Goal: Information Seeking & Learning: Learn about a topic

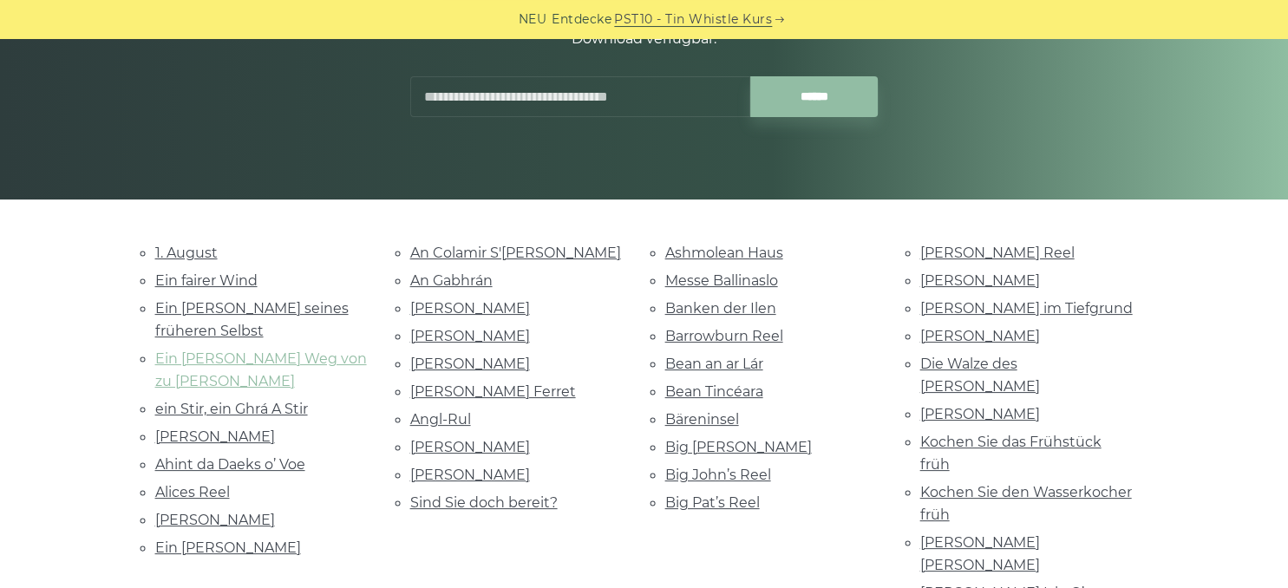
scroll to position [274, 0]
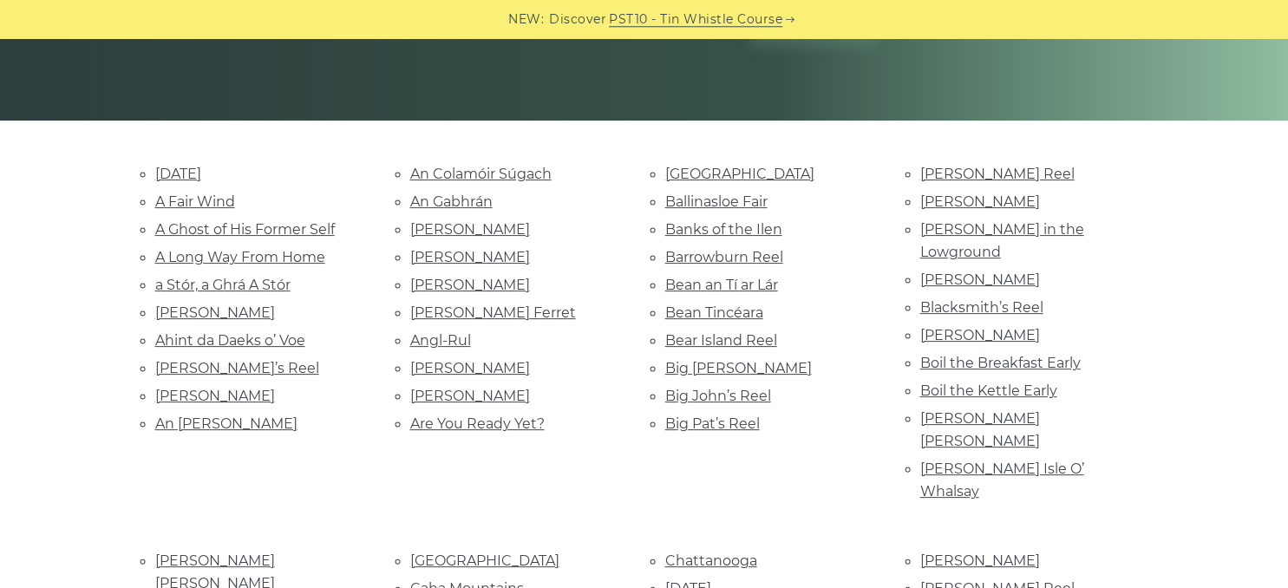
scroll to position [366, 0]
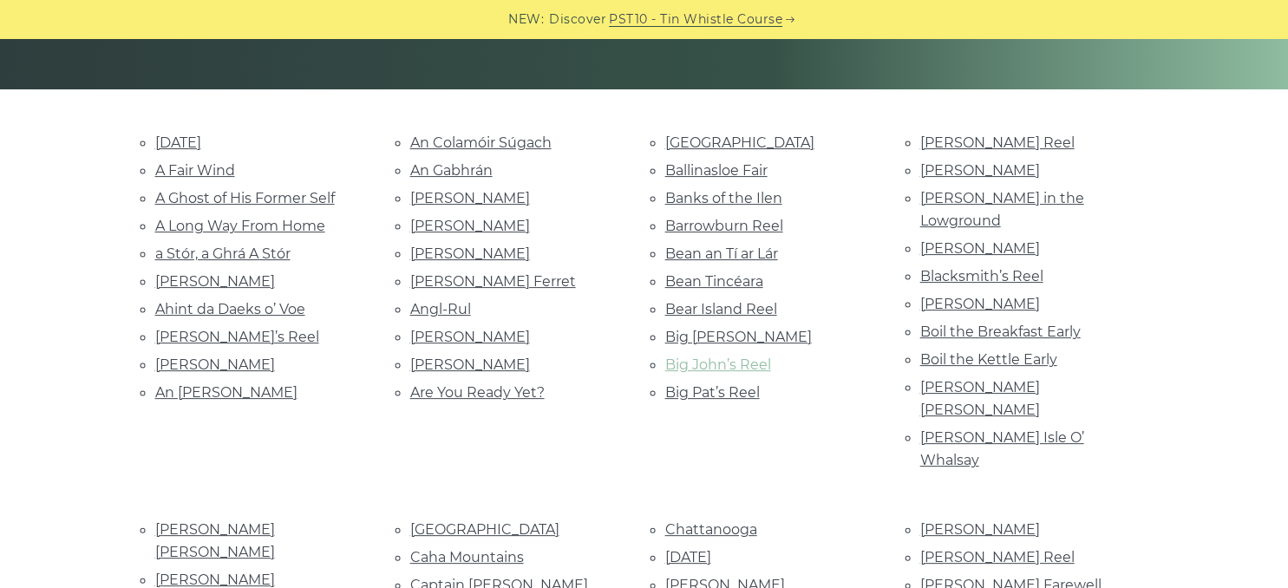
click at [682, 357] on link "Big John’s Reel" at bounding box center [718, 364] width 106 height 16
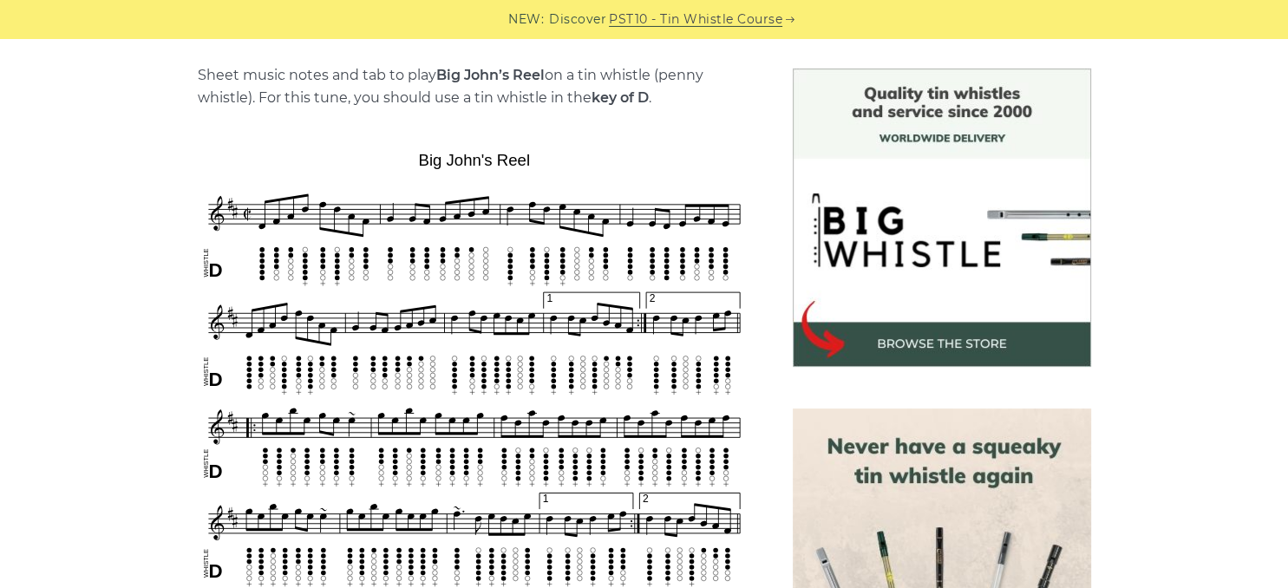
scroll to position [458, 0]
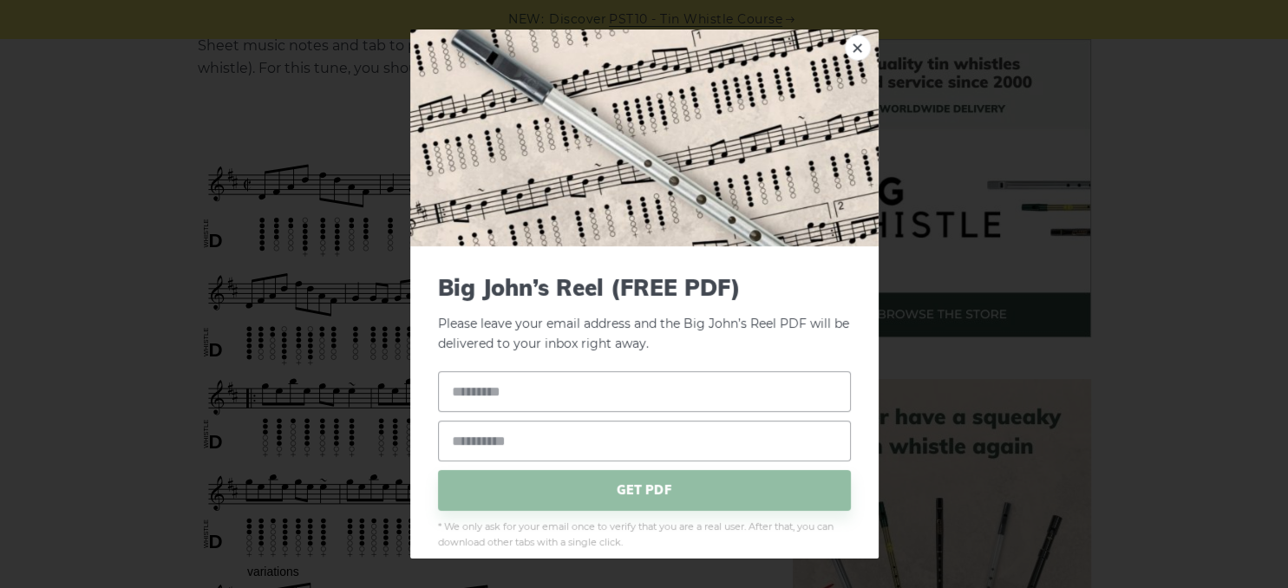
drag, startPoint x: 212, startPoint y: 120, endPoint x: 401, endPoint y: 282, distance: 248.5
click at [863, 50] on link "×" at bounding box center [858, 48] width 26 height 26
click at [853, 44] on link "×" at bounding box center [858, 48] width 26 height 26
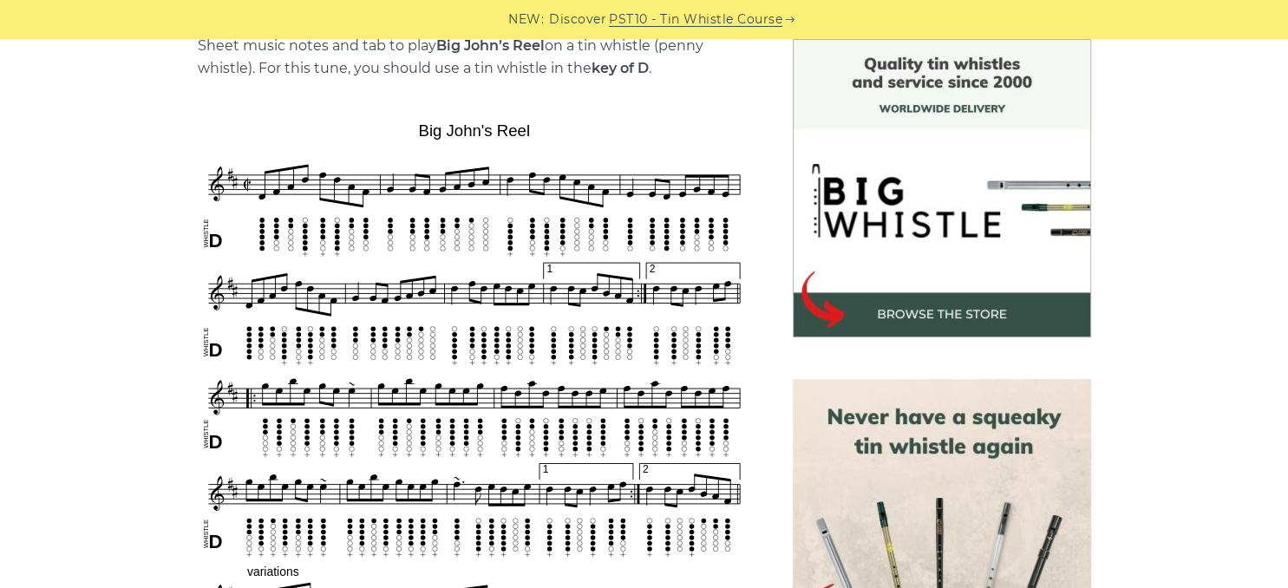
drag, startPoint x: 195, startPoint y: 124, endPoint x: 503, endPoint y: 127, distance: 307.9
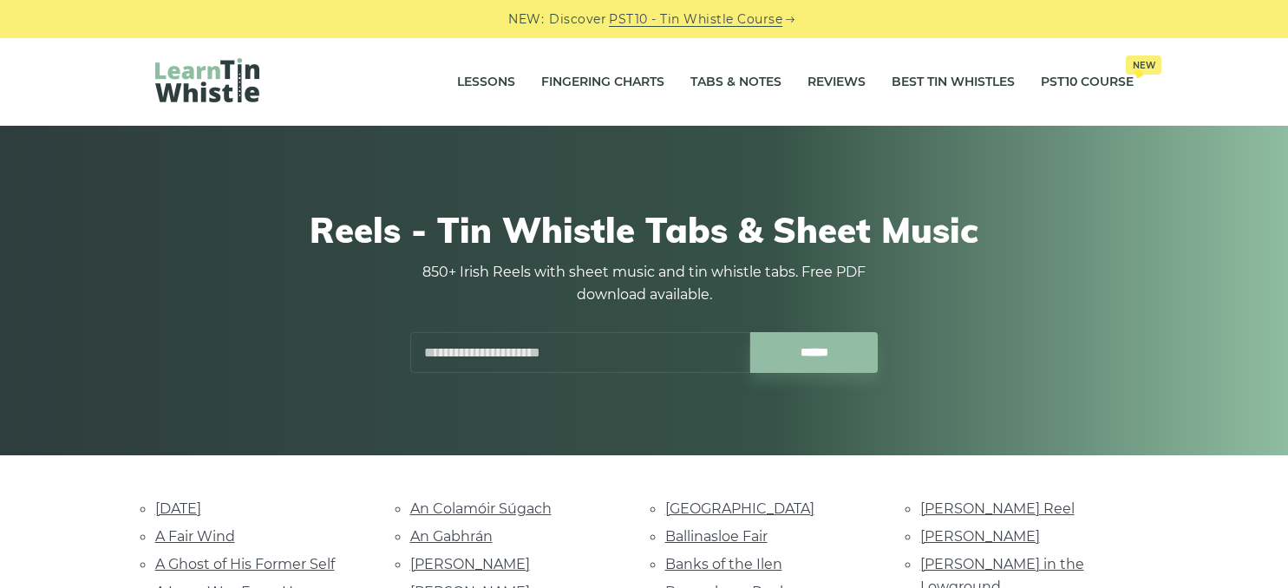
scroll to position [366, 0]
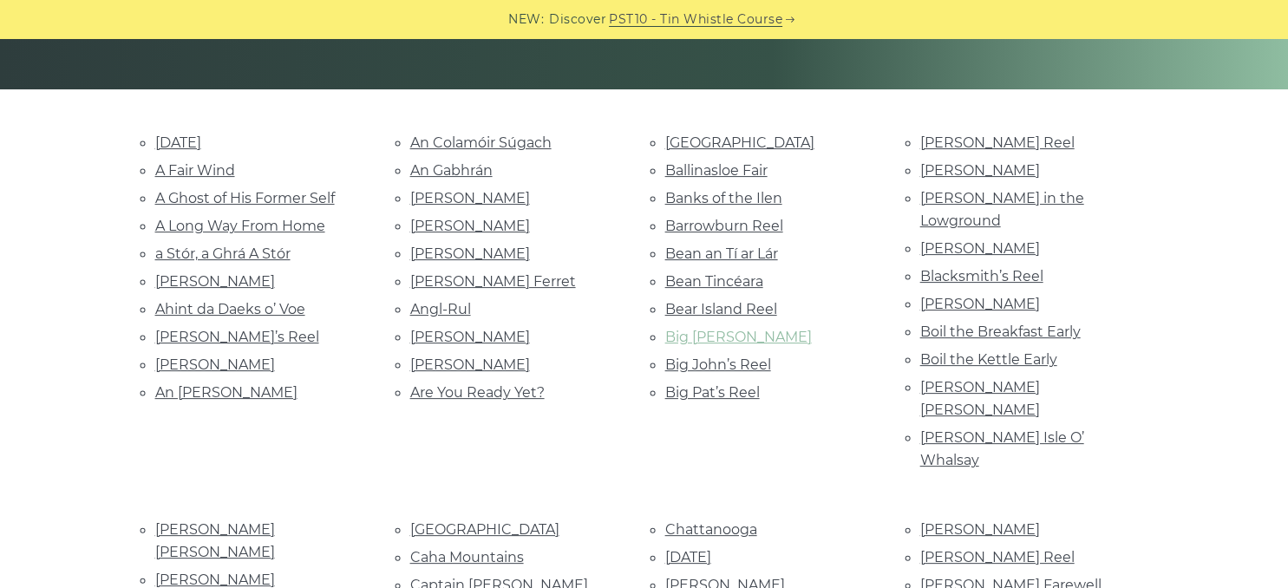
click at [710, 331] on link "Big [PERSON_NAME]" at bounding box center [738, 337] width 147 height 16
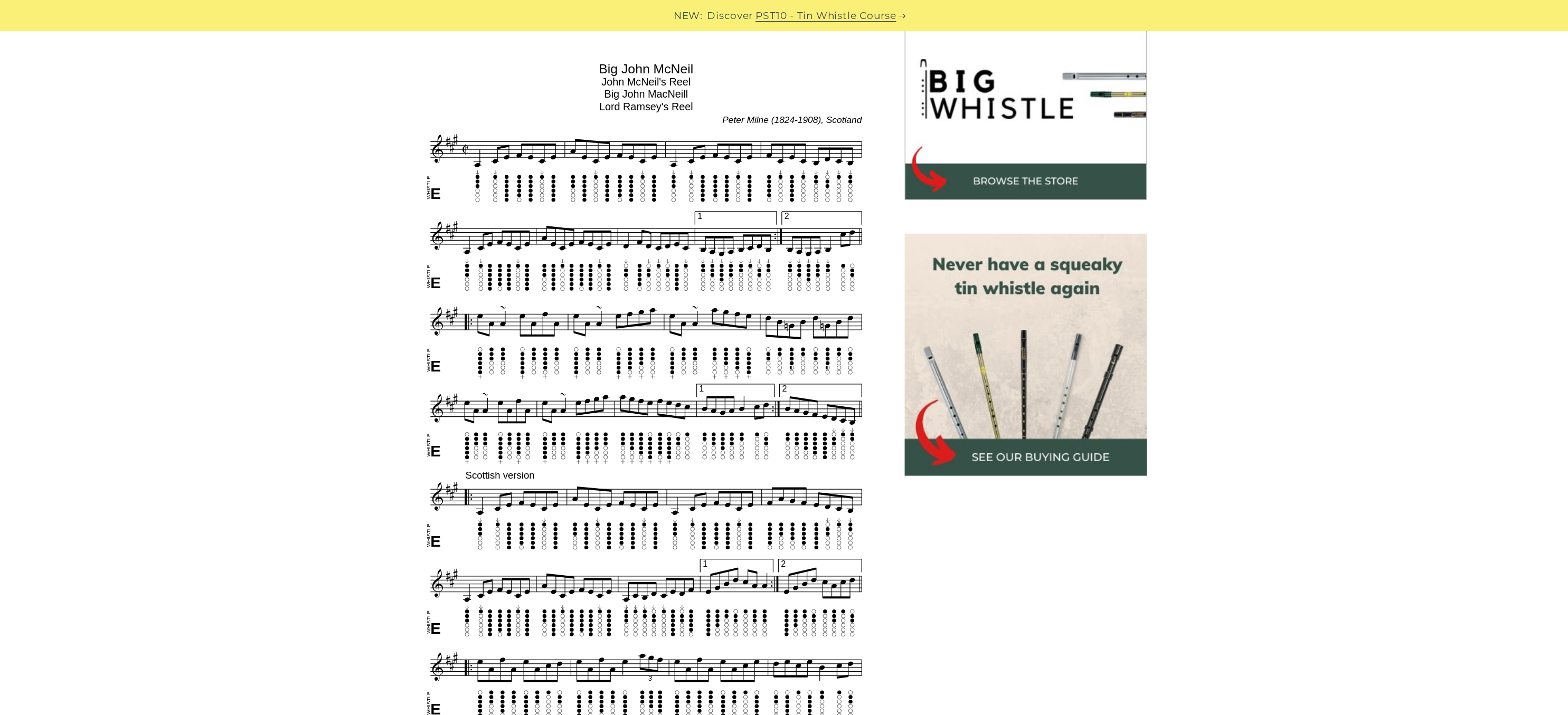
scroll to position [333, 0]
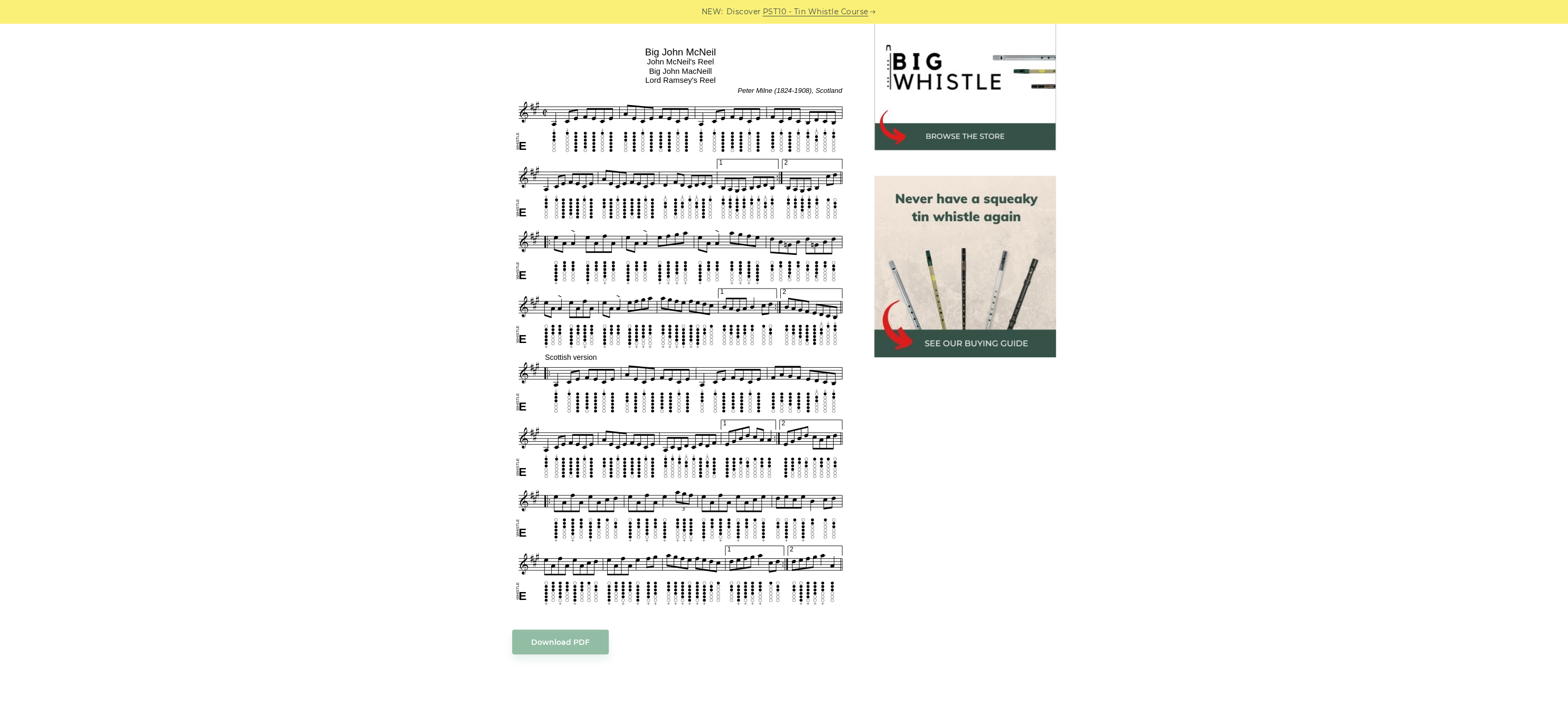
drag, startPoint x: 475, startPoint y: 52, endPoint x: 793, endPoint y: 184, distance: 344.3
click at [783, 184] on div "Sheet music notes and tab to play Big [PERSON_NAME] on a tin whistle ([PERSON_N…" at bounding box center [784, 487] width 621 height 1036
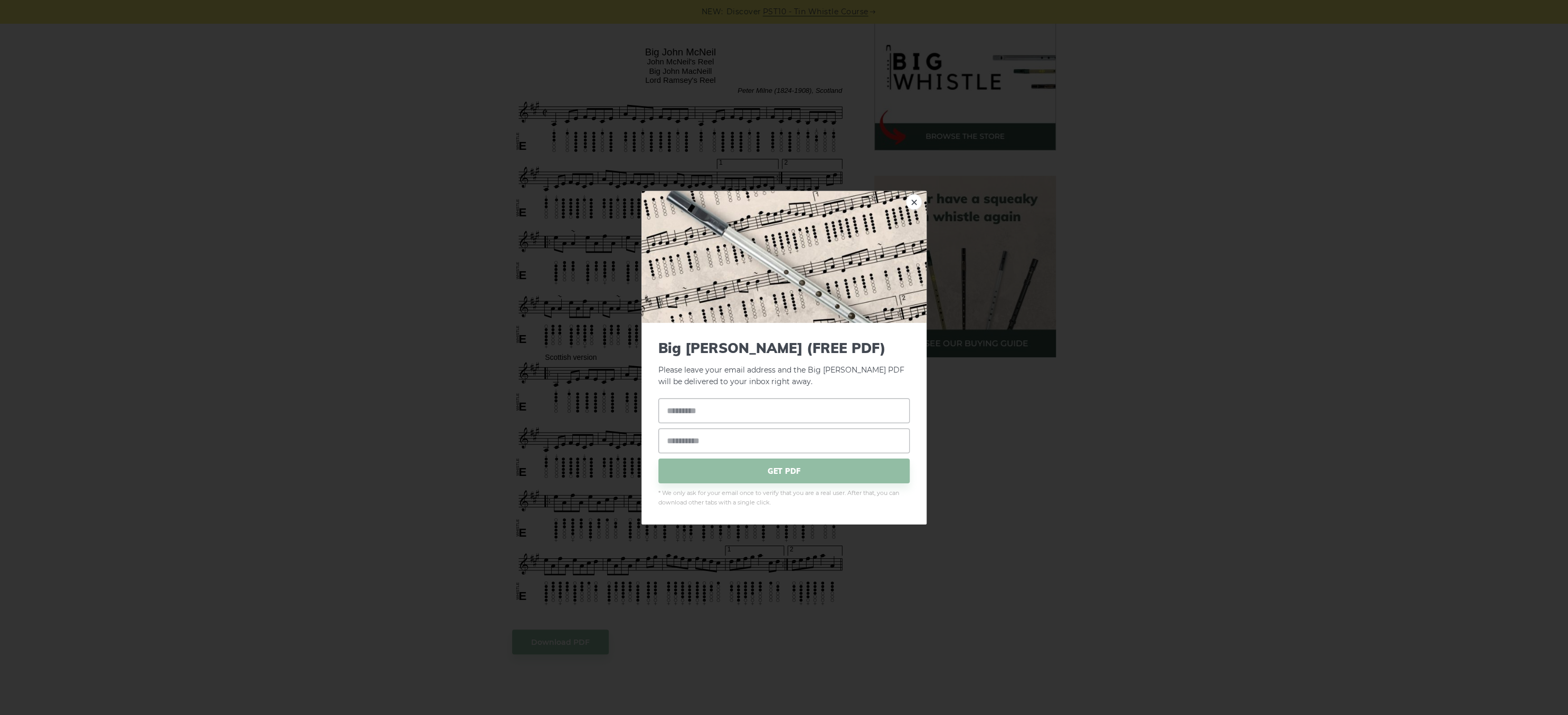
click at [521, 121] on div "× Big John McNeil (FREE PDF) Please leave your email address and the Big John M…" at bounding box center [784, 357] width 1568 height 715
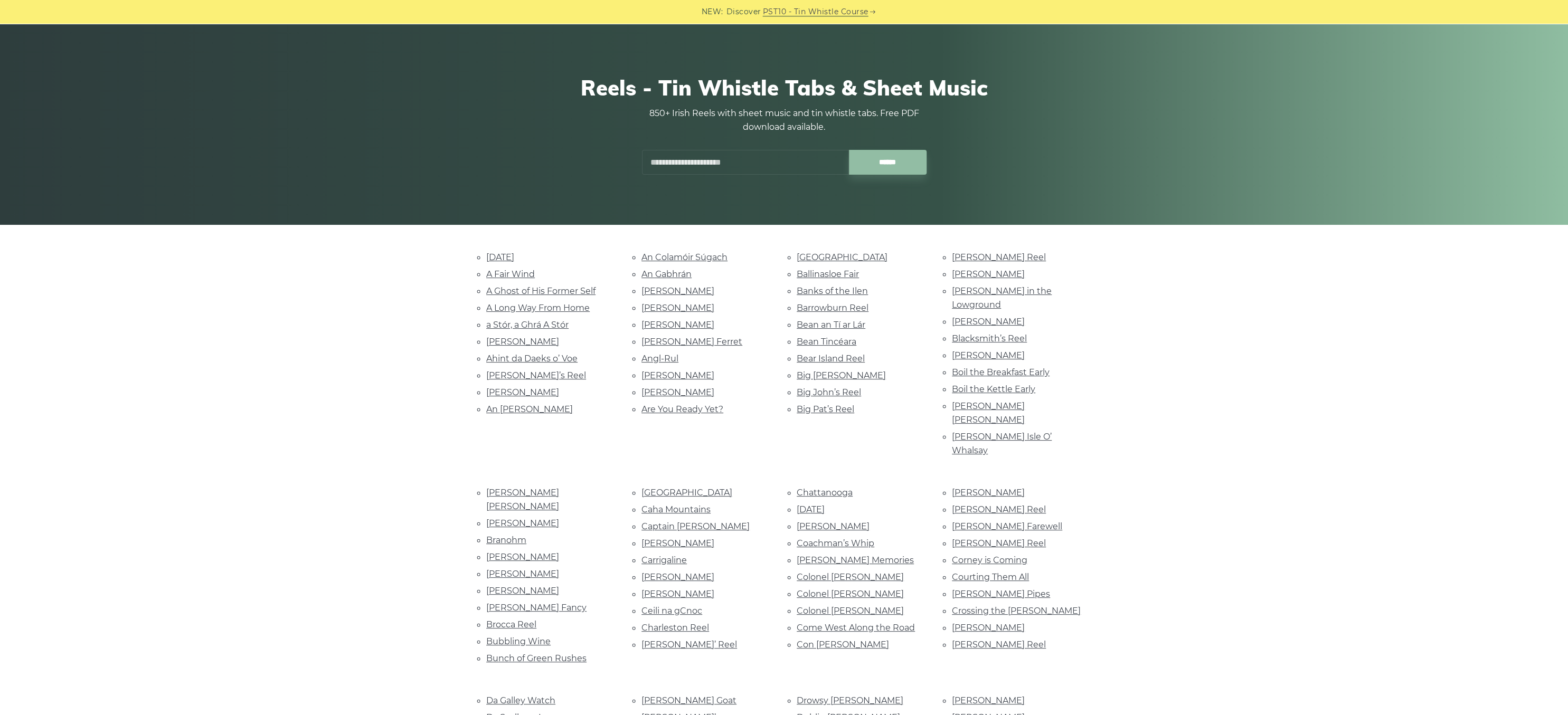
scroll to position [111, 0]
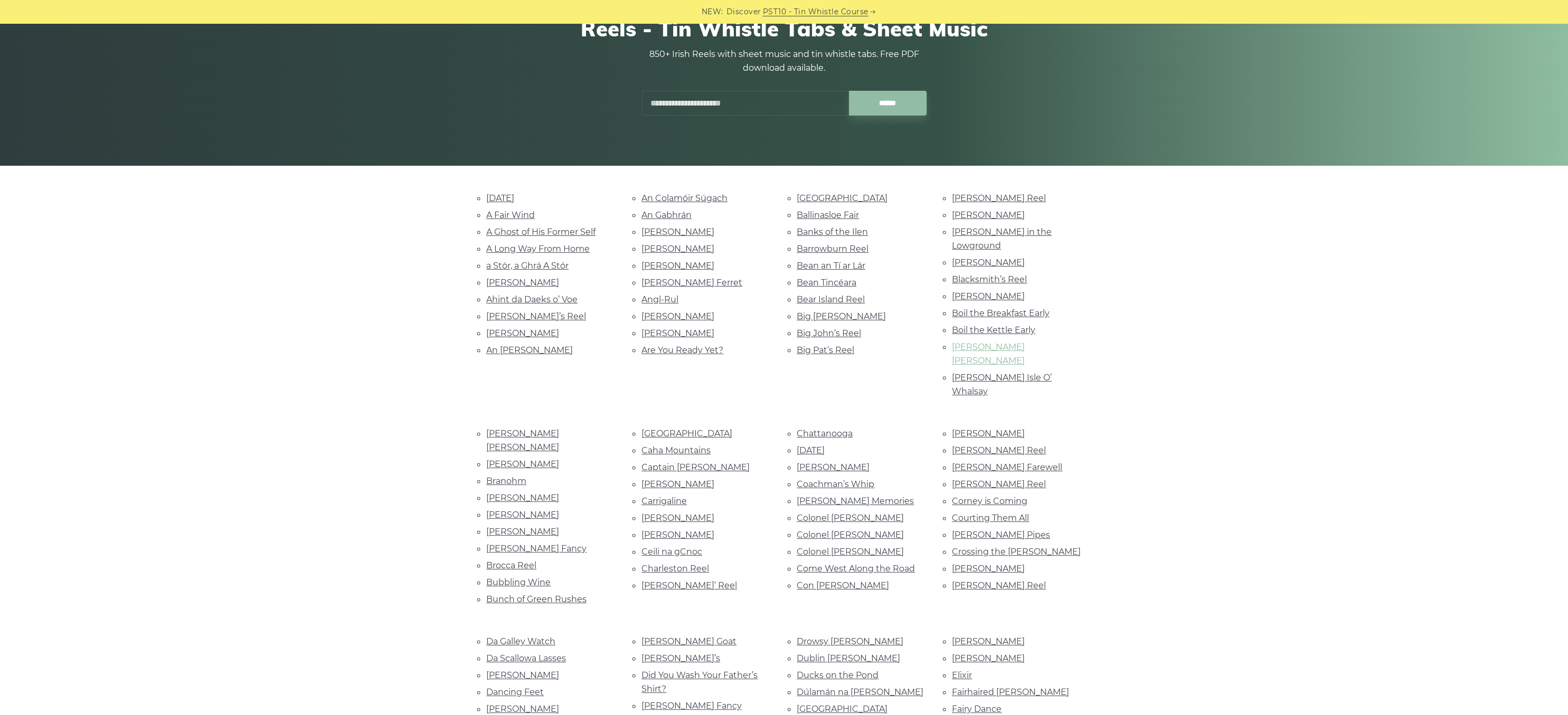
click at [968, 342] on link "[PERSON_NAME] [PERSON_NAME]" at bounding box center [989, 354] width 73 height 24
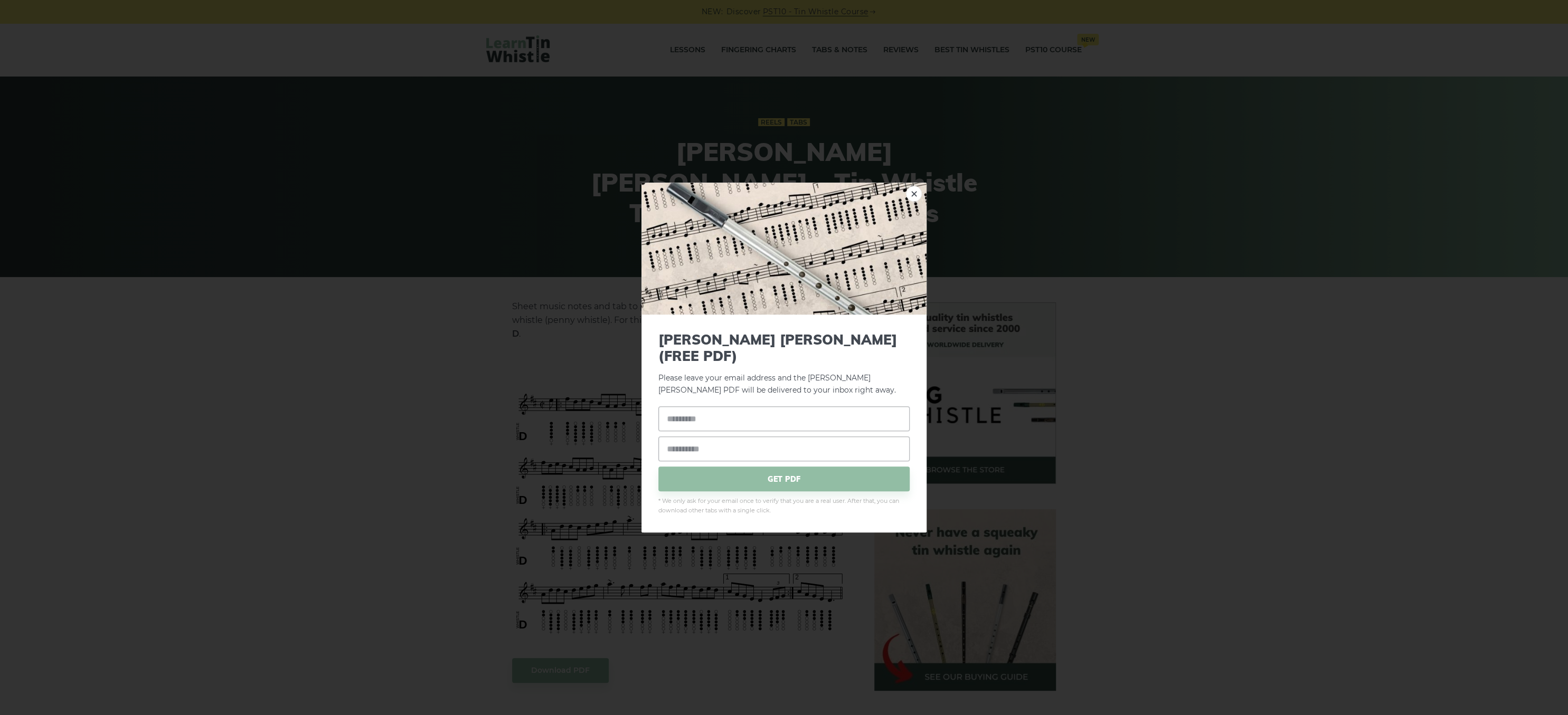
drag, startPoint x: 536, startPoint y: 353, endPoint x: 679, endPoint y: 357, distance: 143.1
click at [917, 201] on link "×" at bounding box center [914, 194] width 16 height 16
drag, startPoint x: 551, startPoint y: 352, endPoint x: 719, endPoint y: 356, distance: 168.0
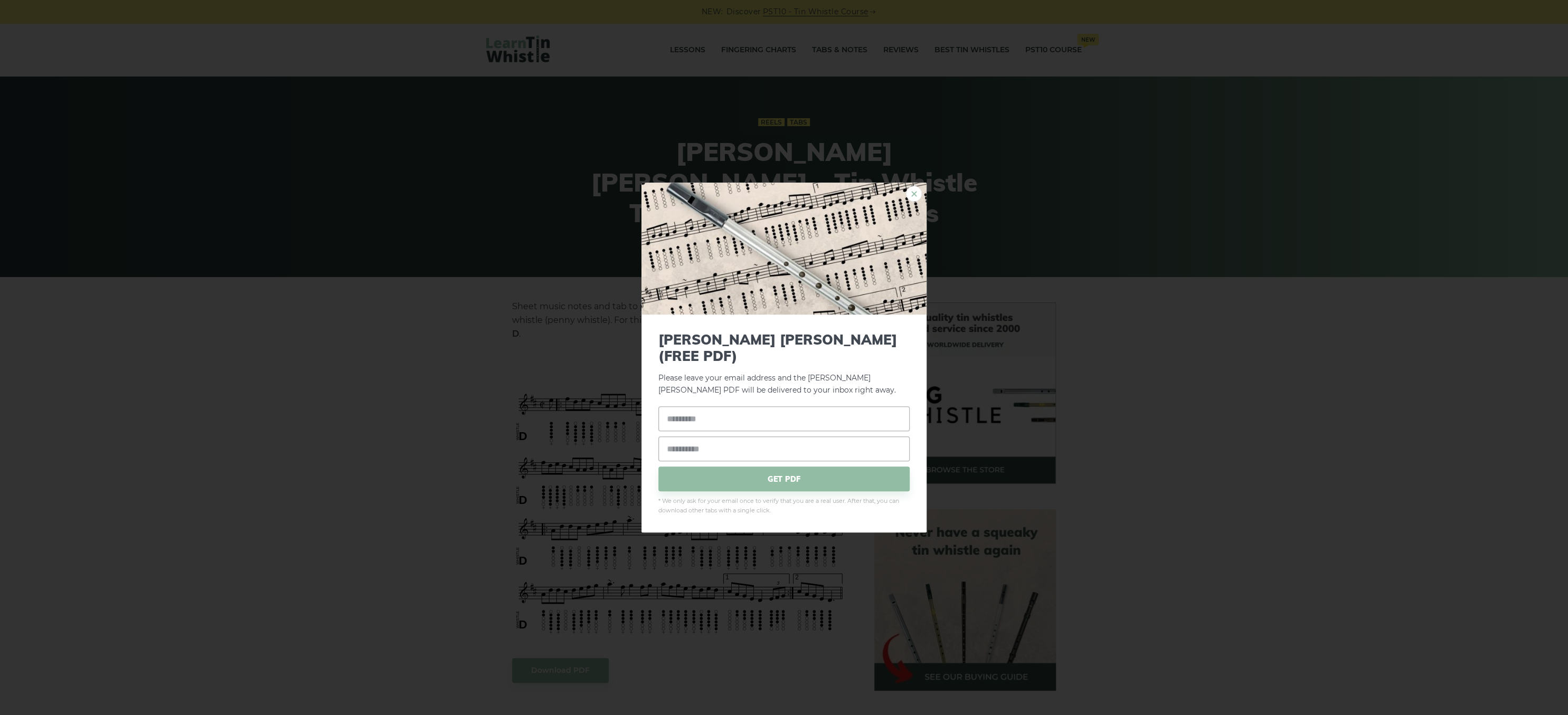
click at [911, 201] on link "×" at bounding box center [914, 194] width 16 height 16
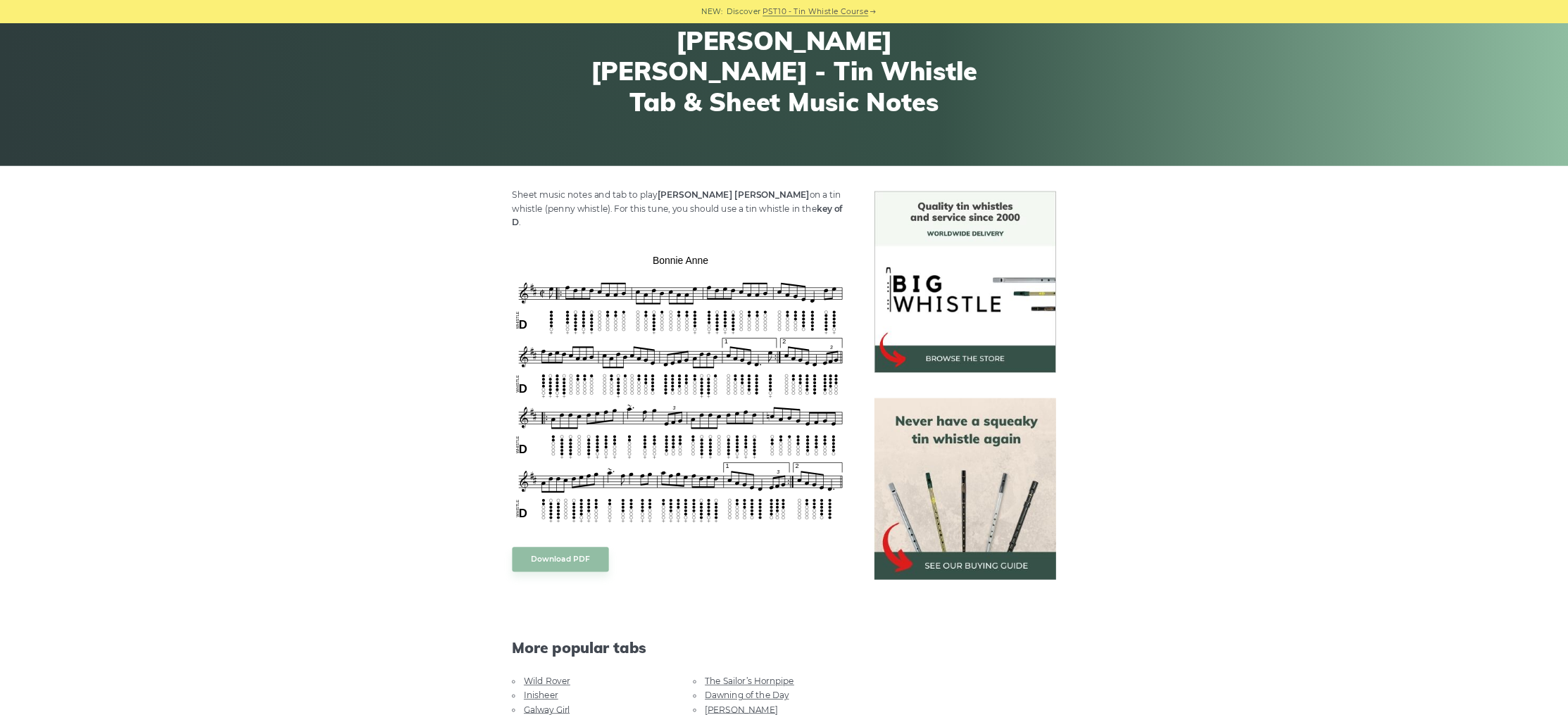
scroll to position [149, 0]
